Goal: Task Accomplishment & Management: Manage account settings

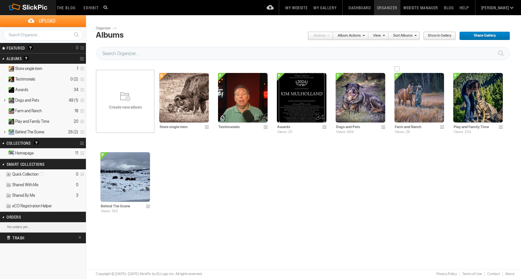
click at [402, 102] on img at bounding box center [420, 98] width 50 height 50
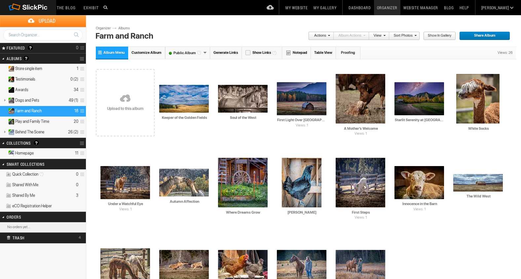
click at [123, 94] on link at bounding box center [125, 99] width 59 height 76
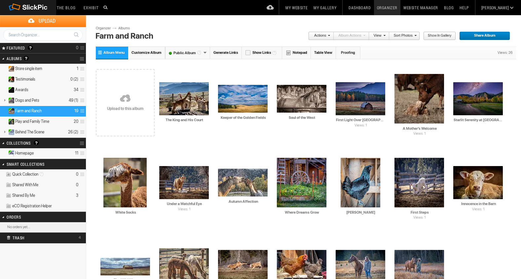
click at [401, 7] on link "Organizer" at bounding box center [387, 7] width 26 height 15
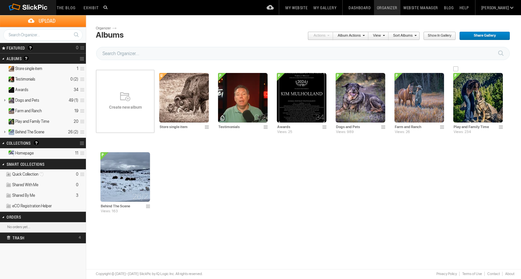
click at [476, 106] on img at bounding box center [479, 98] width 50 height 50
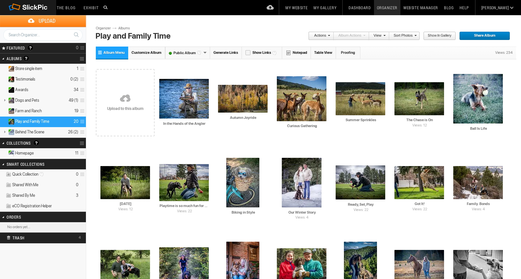
click at [128, 100] on link at bounding box center [125, 99] width 59 height 76
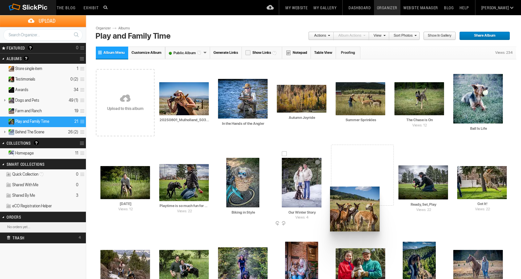
drag, startPoint x: 370, startPoint y: 103, endPoint x: 334, endPoint y: 172, distance: 77.6
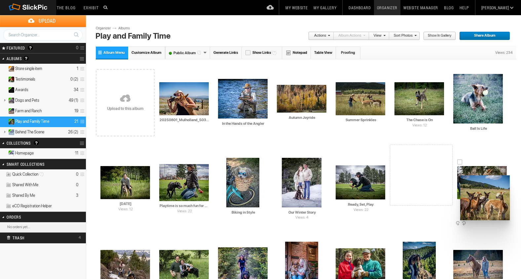
drag, startPoint x: 362, startPoint y: 190, endPoint x: 460, endPoint y: 176, distance: 98.9
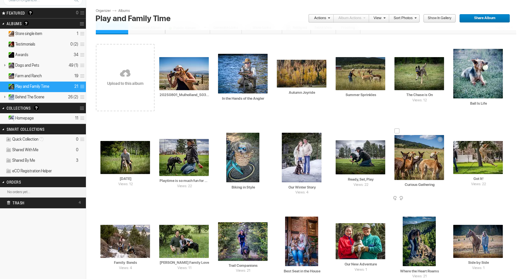
scroll to position [37, 0]
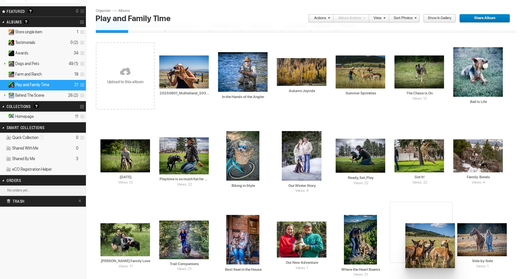
drag, startPoint x: 422, startPoint y: 154, endPoint x: 398, endPoint y: 227, distance: 77.3
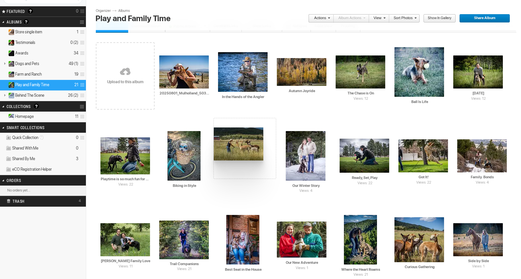
drag, startPoint x: 360, startPoint y: 74, endPoint x: 213, endPoint y: 128, distance: 155.9
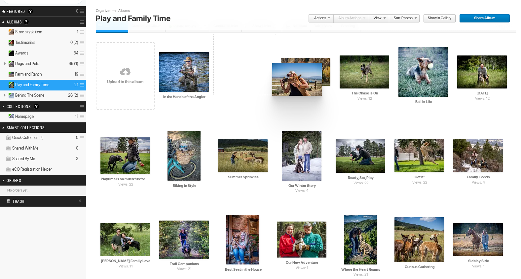
drag, startPoint x: 181, startPoint y: 75, endPoint x: 273, endPoint y: 62, distance: 93.1
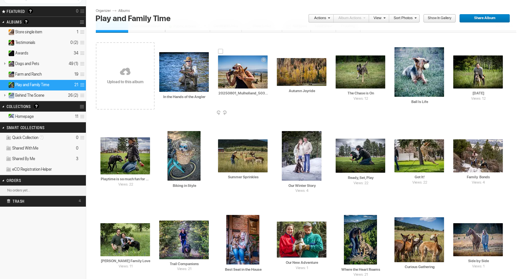
click at [264, 94] on input "20250801_Mulholland_503574" at bounding box center [243, 94] width 50 height 6
click at [266, 94] on input "20250801_Mulholland_503574" at bounding box center [243, 94] width 50 height 6
click at [261, 94] on input "20250801_Mul74" at bounding box center [243, 94] width 50 height 6
type input "2"
paste input "A Gentle Connection"
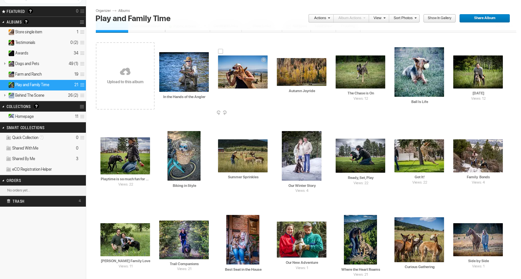
type input "A Gentle Connection"
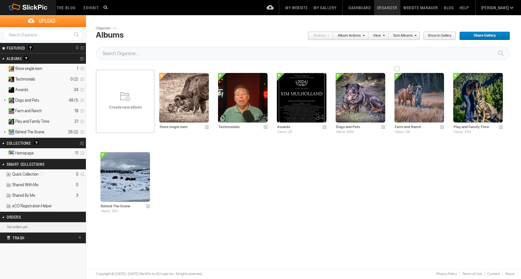
click at [398, 112] on img at bounding box center [420, 98] width 50 height 50
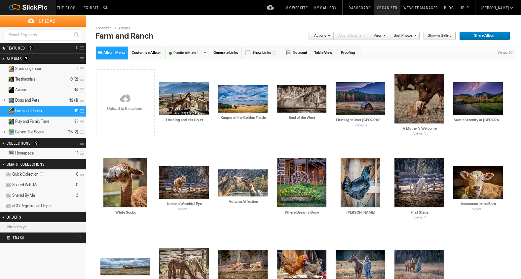
click at [125, 97] on link at bounding box center [125, 99] width 59 height 76
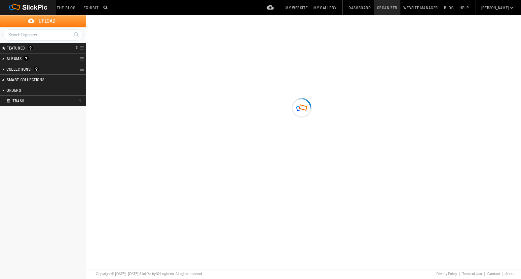
type input "Farm and Ranch"
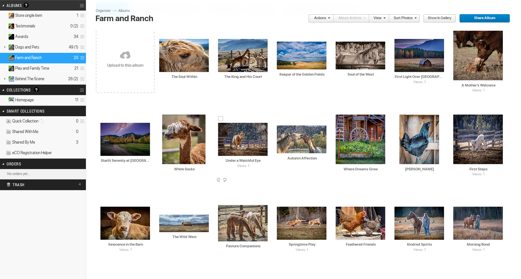
scroll to position [54, 0]
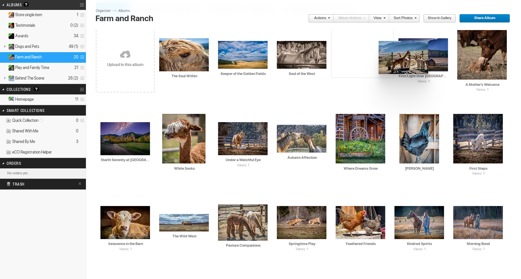
drag, startPoint x: 241, startPoint y: 56, endPoint x: 378, endPoint y: 41, distance: 137.4
